Goal: Information Seeking & Learning: Learn about a topic

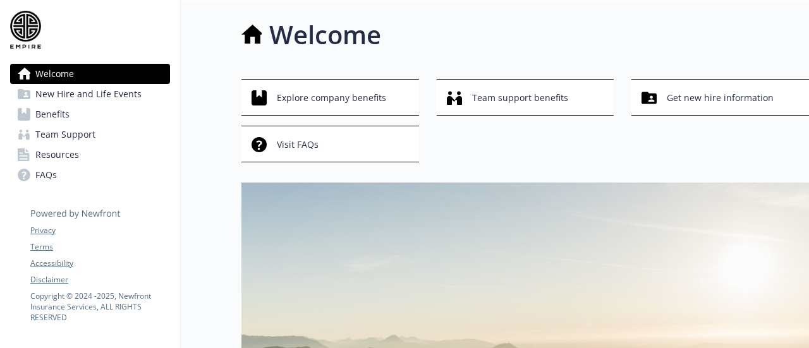
click at [74, 116] on link "Benefits" at bounding box center [90, 114] width 160 height 20
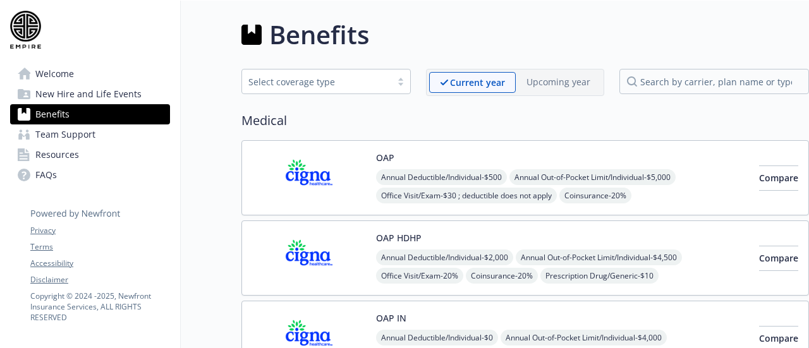
click at [759, 191] on div "Compare" at bounding box center [778, 178] width 39 height 54
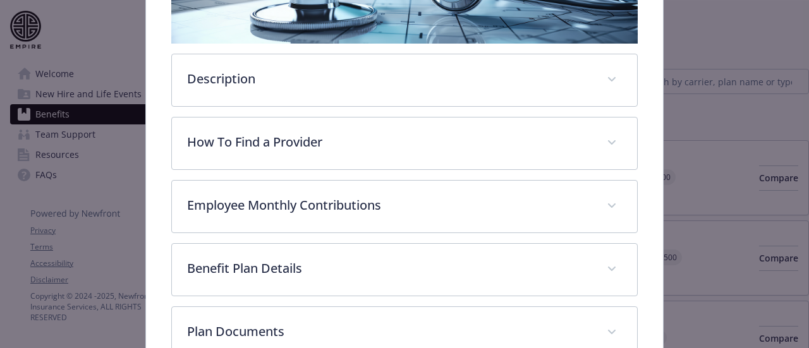
scroll to position [345, 0]
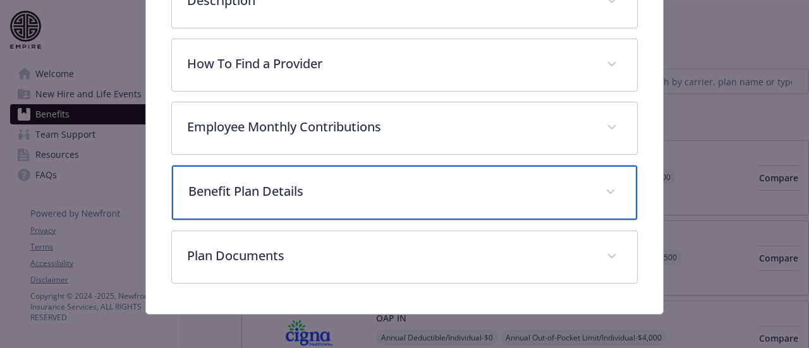
click at [390, 205] on div "Benefit Plan Details" at bounding box center [404, 193] width 464 height 54
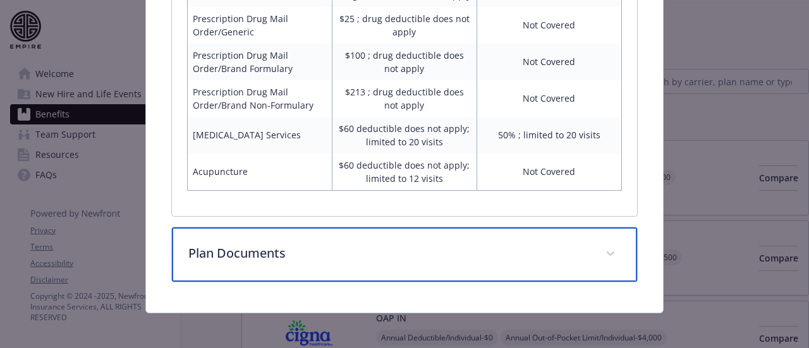
click at [392, 244] on p "Plan Documents" at bounding box center [388, 253] width 401 height 19
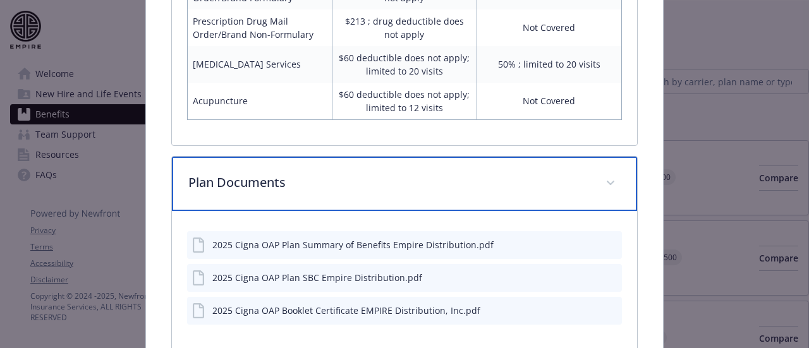
scroll to position [1214, 0]
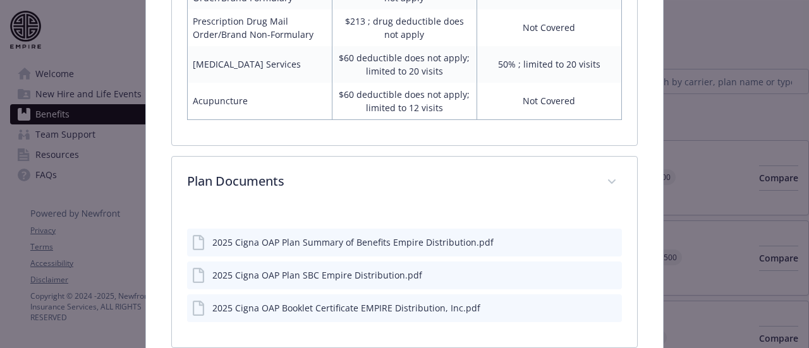
click at [604, 239] on icon "preview file" at bounding box center [609, 241] width 11 height 9
